Goal: Transaction & Acquisition: Download file/media

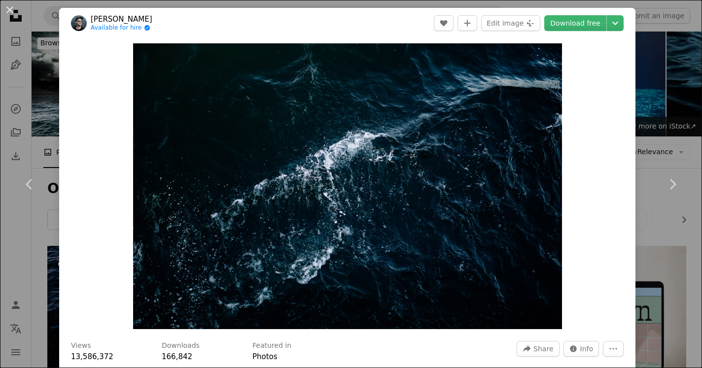
scroll to position [9294, 0]
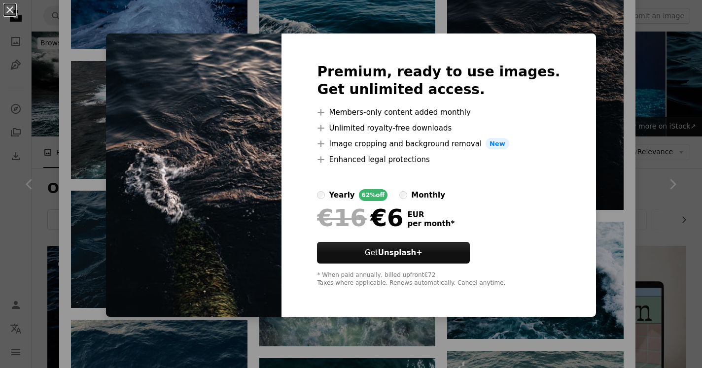
click at [497, 24] on div "An X shape Premium, ready to use images. Get unlimited access. A plus sign Memb…" at bounding box center [351, 184] width 702 height 368
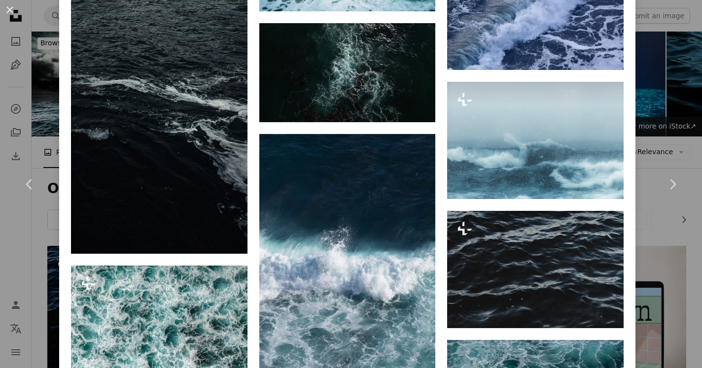
scroll to position [10762, 0]
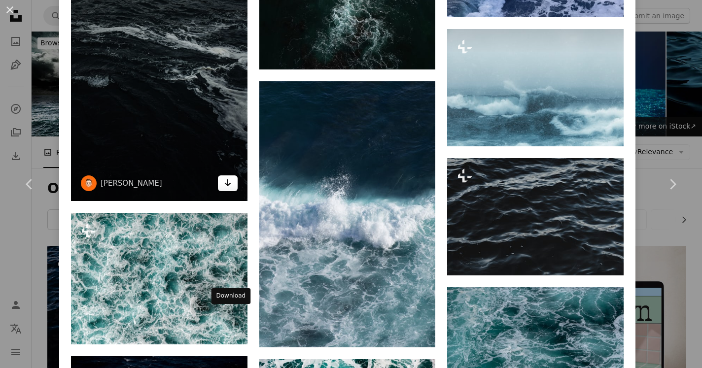
click at [232, 189] on icon "Arrow pointing down" at bounding box center [228, 183] width 8 height 12
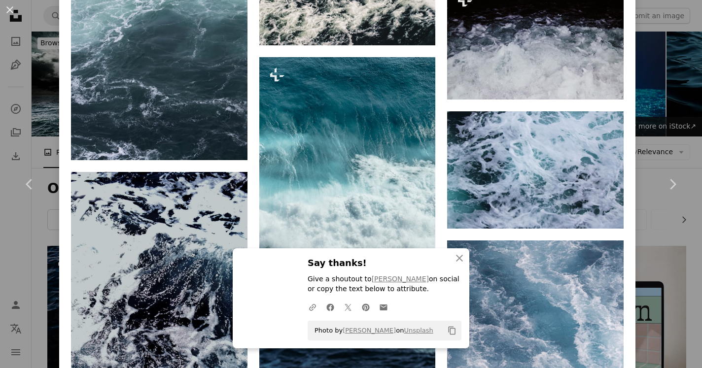
scroll to position [13048, 0]
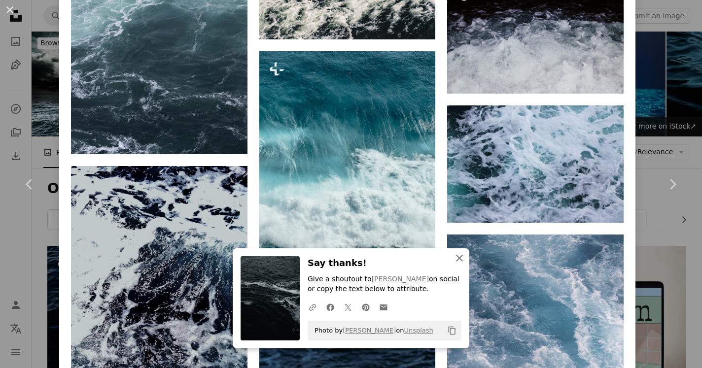
click at [455, 262] on icon "An X shape" at bounding box center [460, 258] width 12 height 12
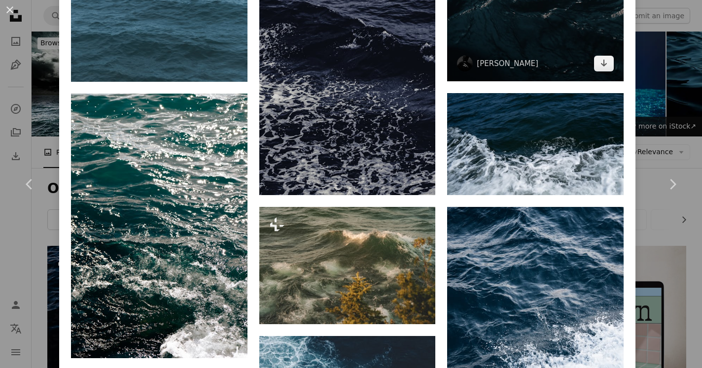
scroll to position [15599, 0]
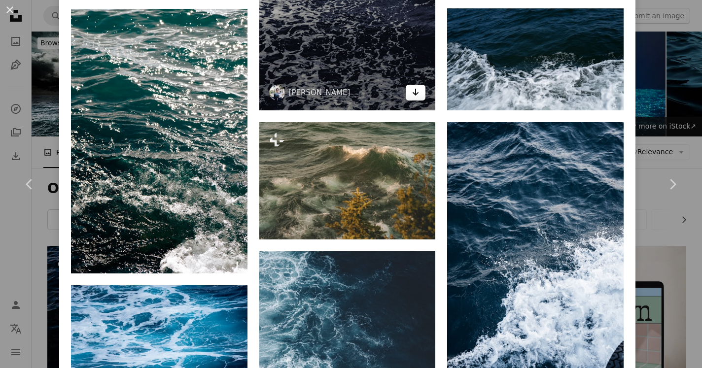
click at [419, 98] on icon "Arrow pointing down" at bounding box center [416, 92] width 8 height 12
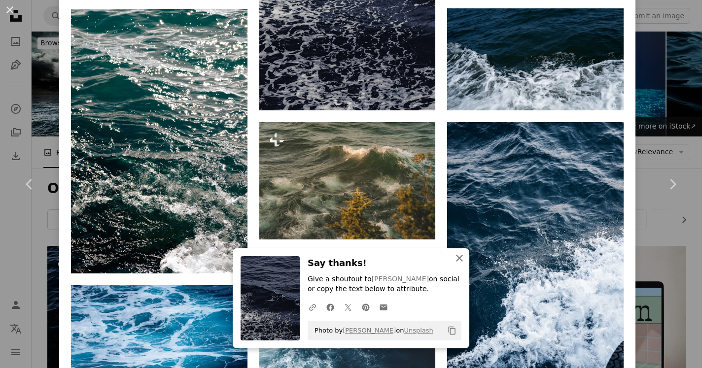
click at [462, 258] on icon "button" at bounding box center [459, 258] width 7 height 7
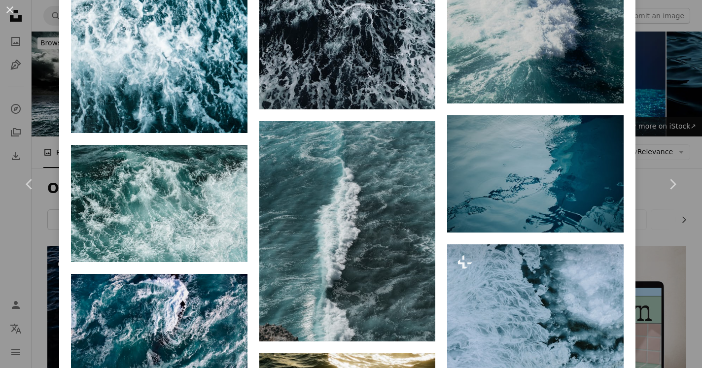
scroll to position [16991, 0]
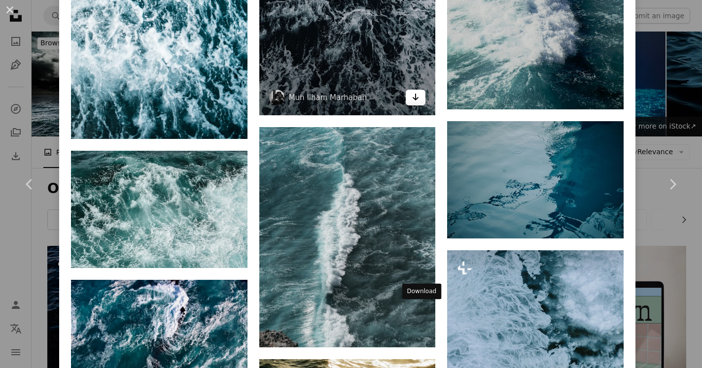
click at [426, 106] on link "Arrow pointing down" at bounding box center [416, 98] width 20 height 16
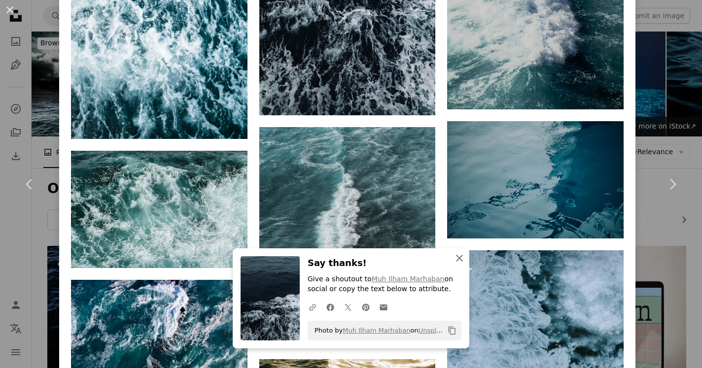
click at [460, 261] on icon "An X shape" at bounding box center [460, 258] width 12 height 12
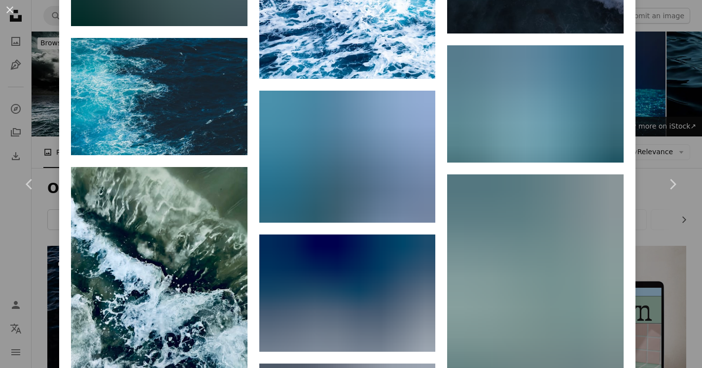
scroll to position [22183, 0]
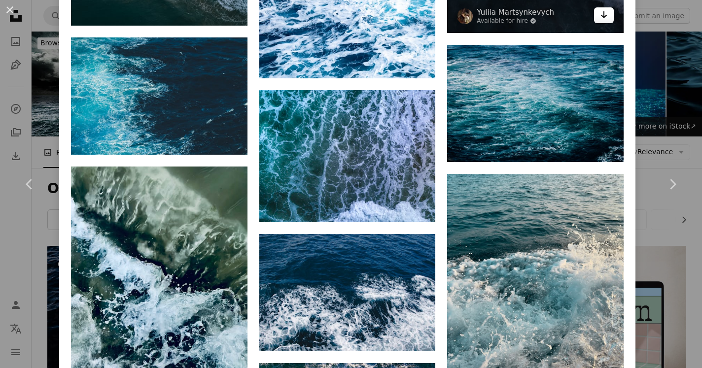
click at [607, 23] on link "Arrow pointing down" at bounding box center [604, 15] width 20 height 16
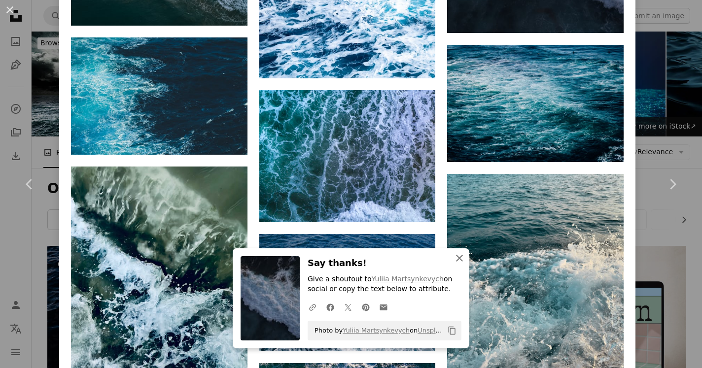
click at [460, 260] on icon "button" at bounding box center [459, 258] width 7 height 7
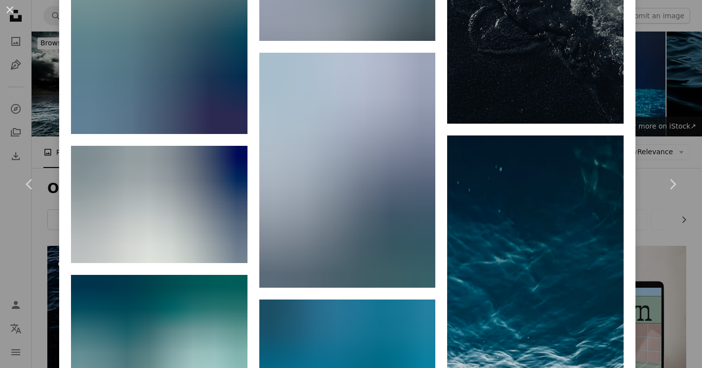
scroll to position [28239, 0]
